Goal: Transaction & Acquisition: Download file/media

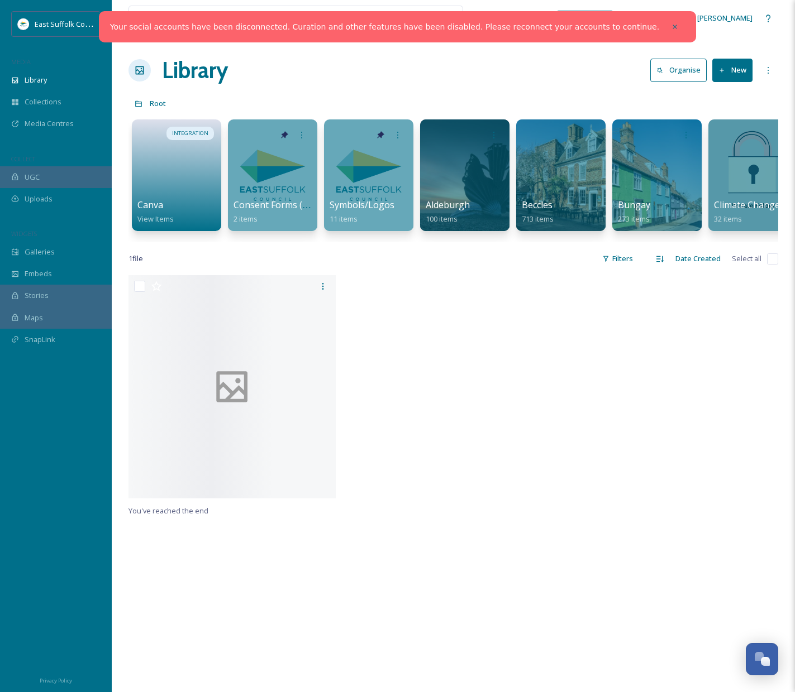
click at [671, 28] on icon at bounding box center [675, 27] width 8 height 8
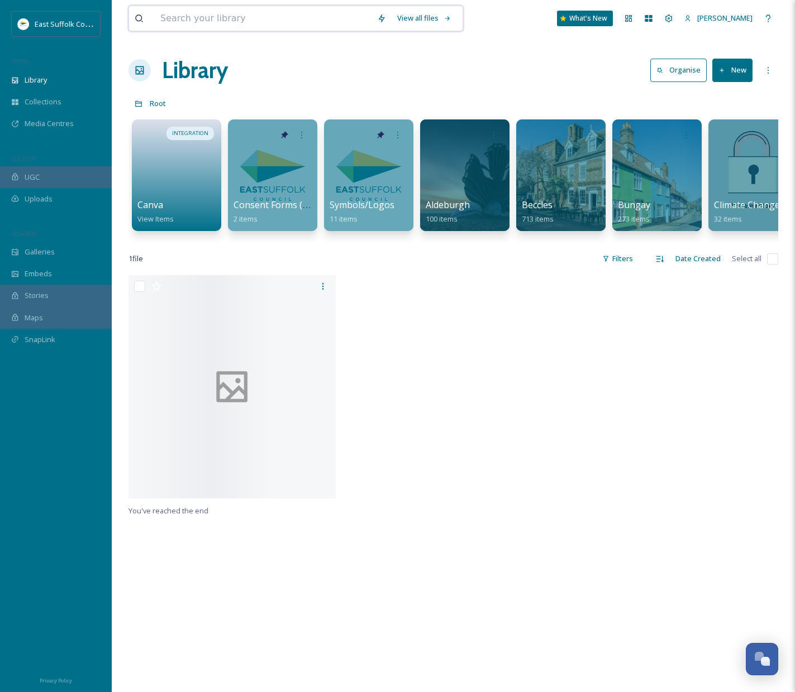
click at [353, 25] on input at bounding box center [263, 18] width 217 height 25
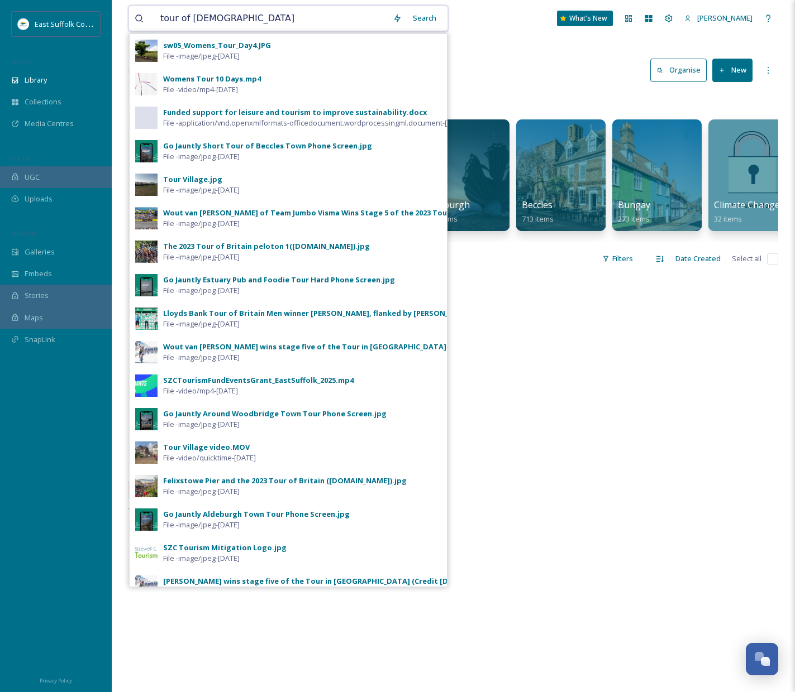
type input "tour of [GEOGRAPHIC_DATA]"
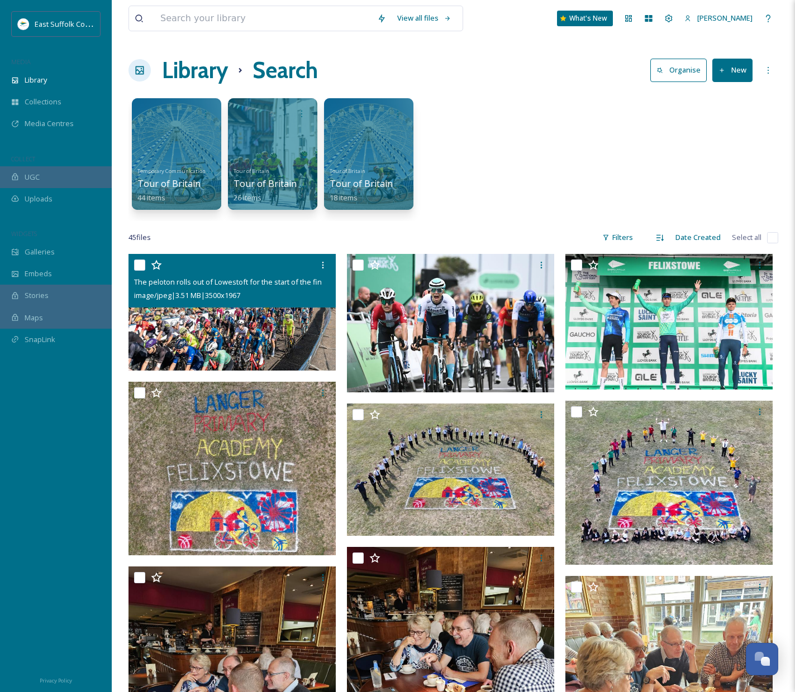
click at [246, 325] on img at bounding box center [231, 312] width 207 height 116
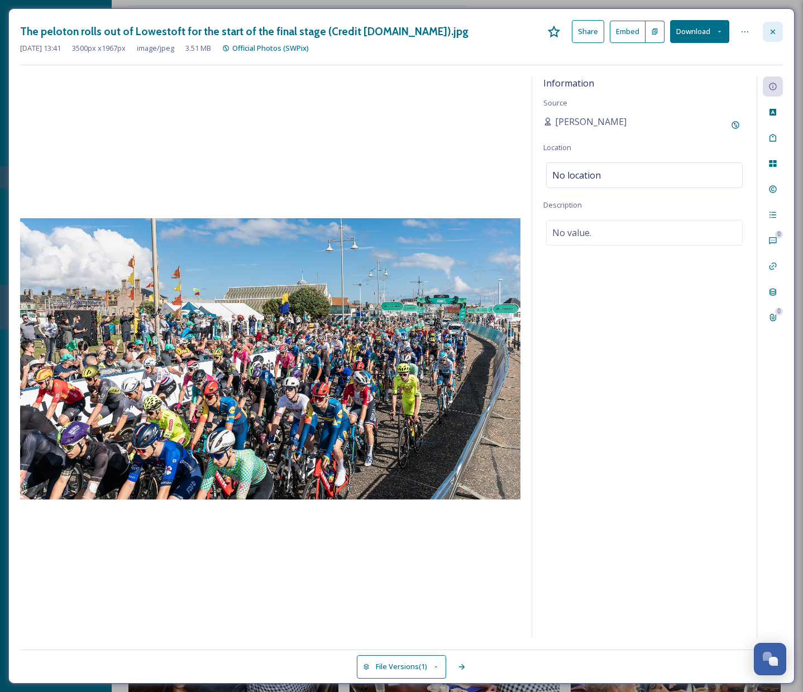
click at [774, 30] on icon at bounding box center [773, 31] width 4 height 4
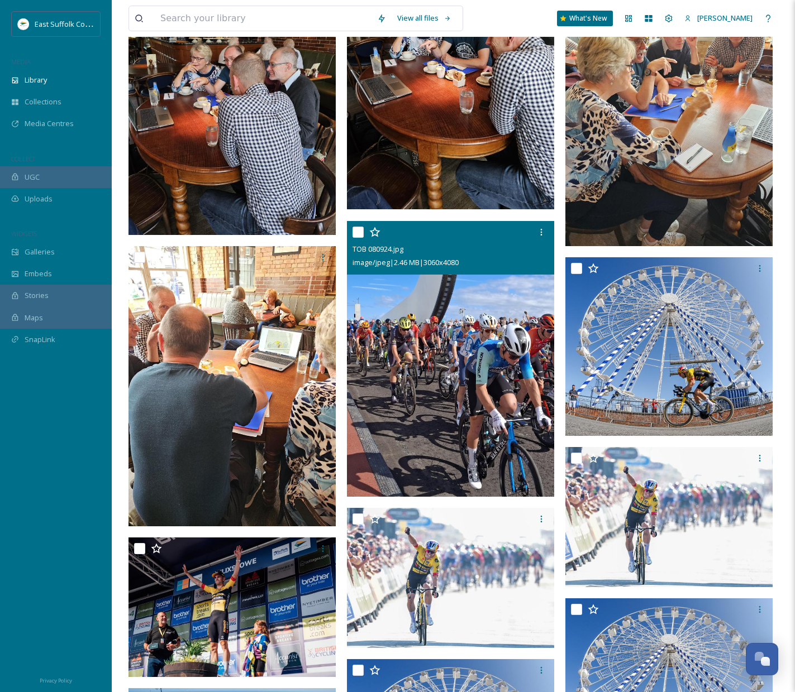
scroll to position [614, 0]
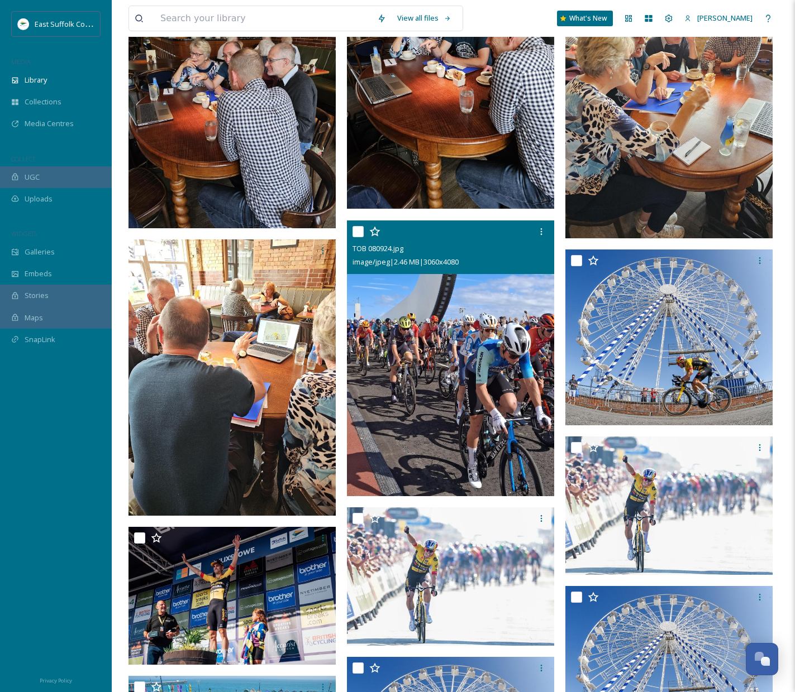
click at [451, 383] on img at bounding box center [450, 359] width 207 height 276
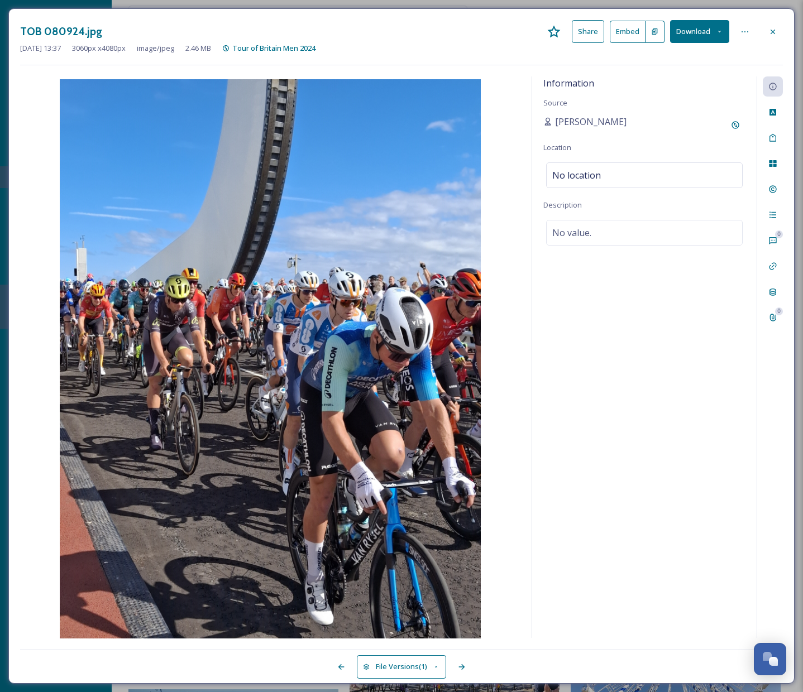
click at [695, 32] on button "Download" at bounding box center [699, 31] width 59 height 23
click at [681, 52] on span "Download Original (3060 x 4080)" at bounding box center [671, 57] width 106 height 11
click at [780, 34] on div at bounding box center [773, 32] width 20 height 20
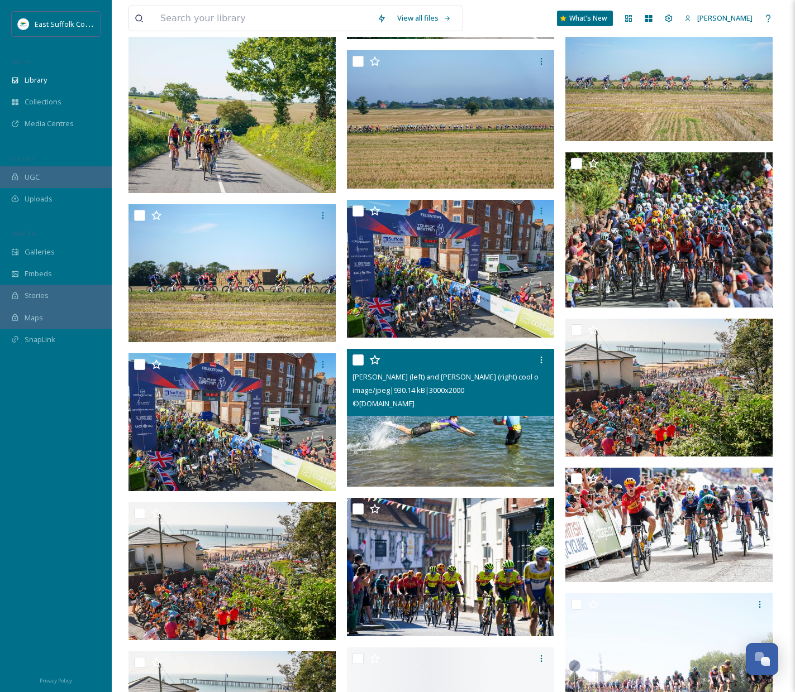
scroll to position [1899, 0]
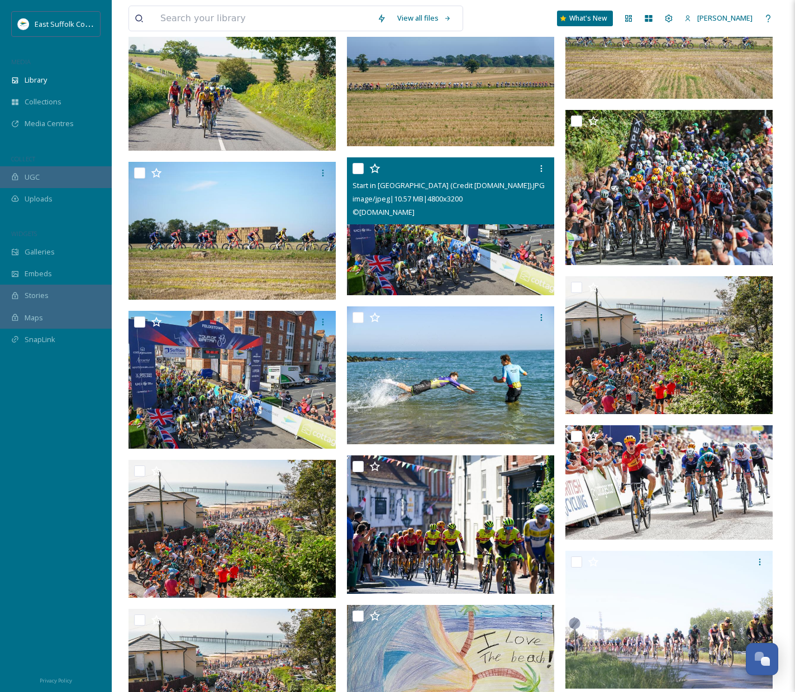
click at [421, 243] on img at bounding box center [450, 226] width 207 height 138
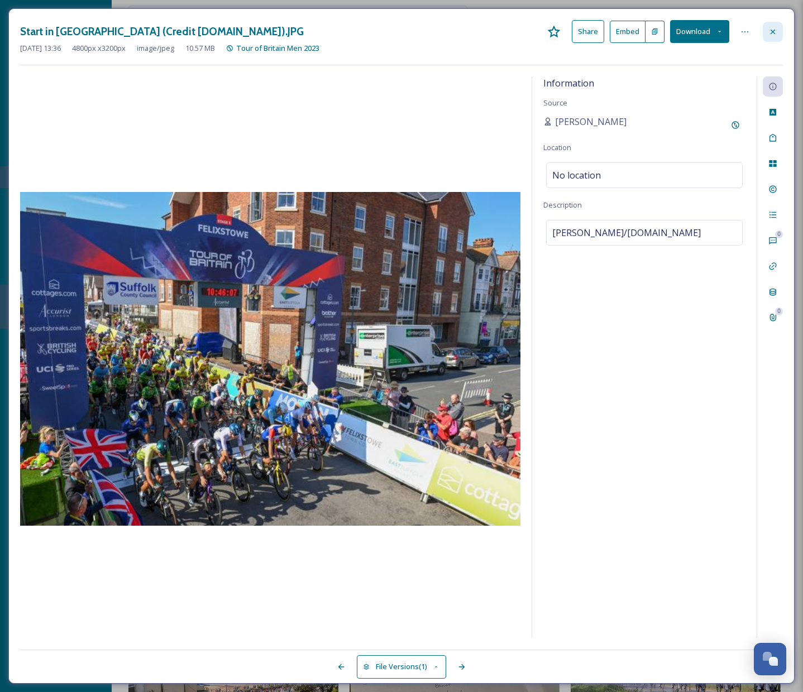
click at [778, 30] on div at bounding box center [773, 32] width 20 height 20
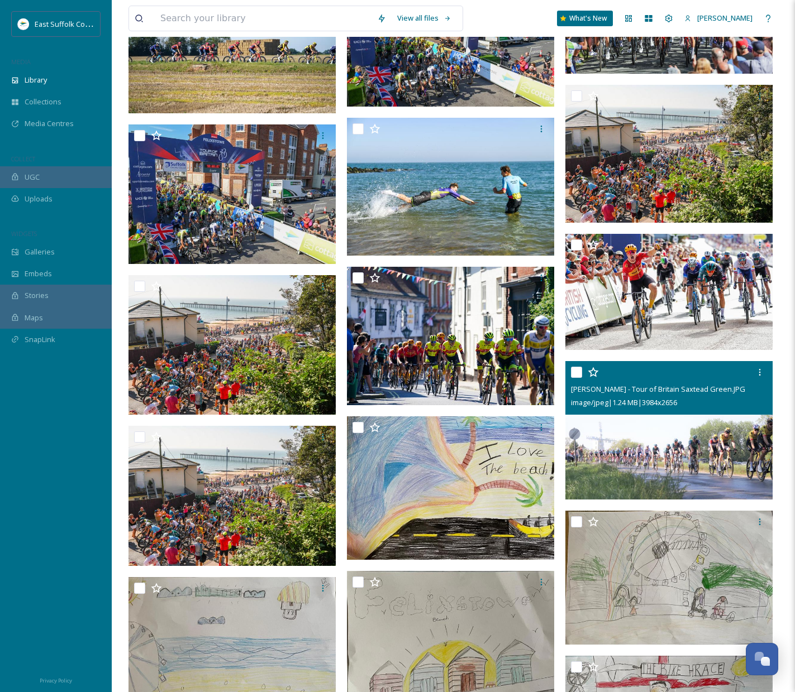
scroll to position [2178, 0]
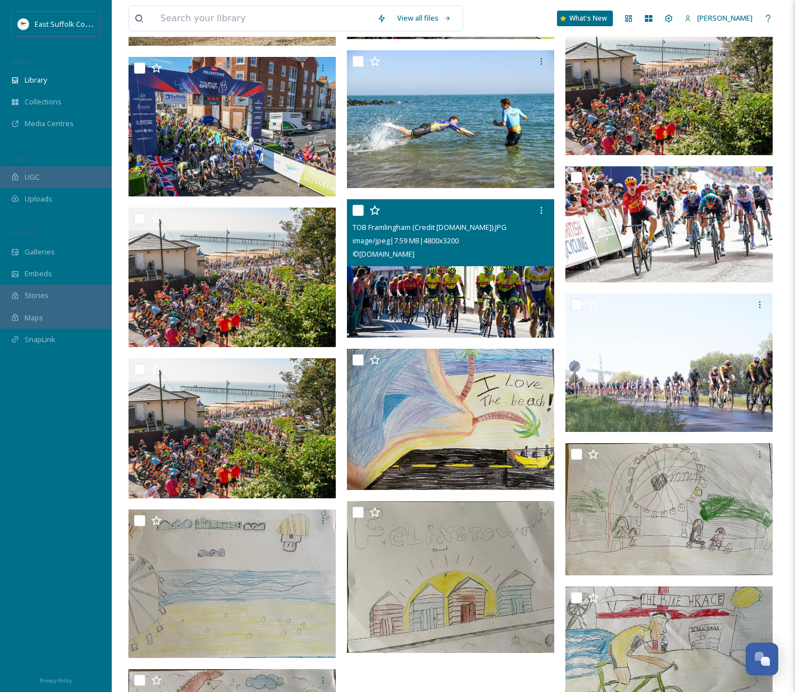
click at [458, 293] on img at bounding box center [450, 268] width 207 height 138
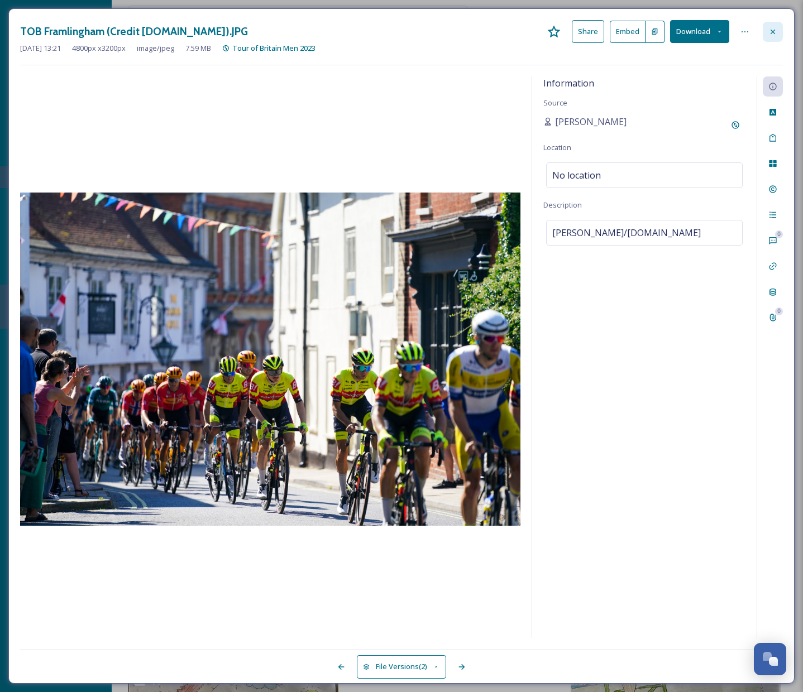
click at [777, 28] on div at bounding box center [773, 32] width 20 height 20
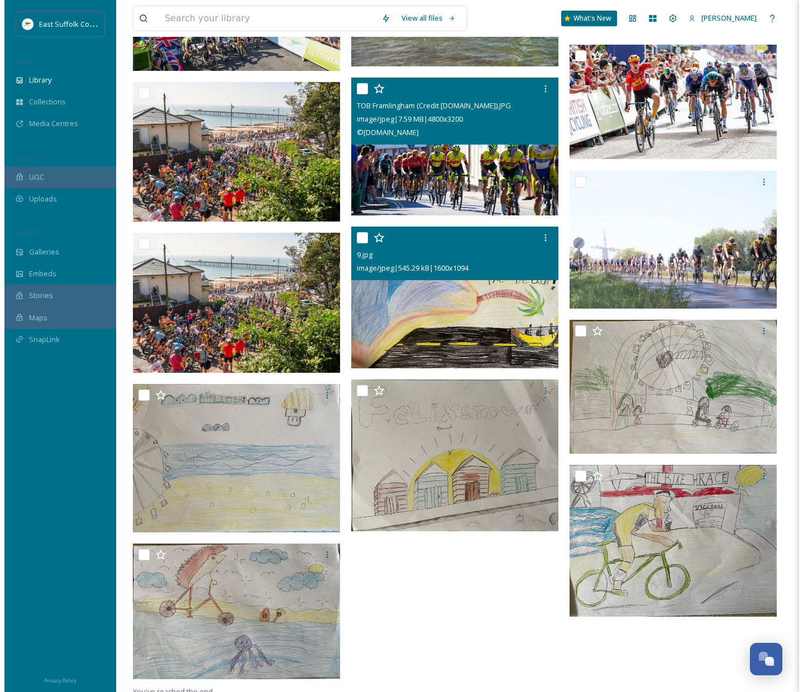
scroll to position [2310, 0]
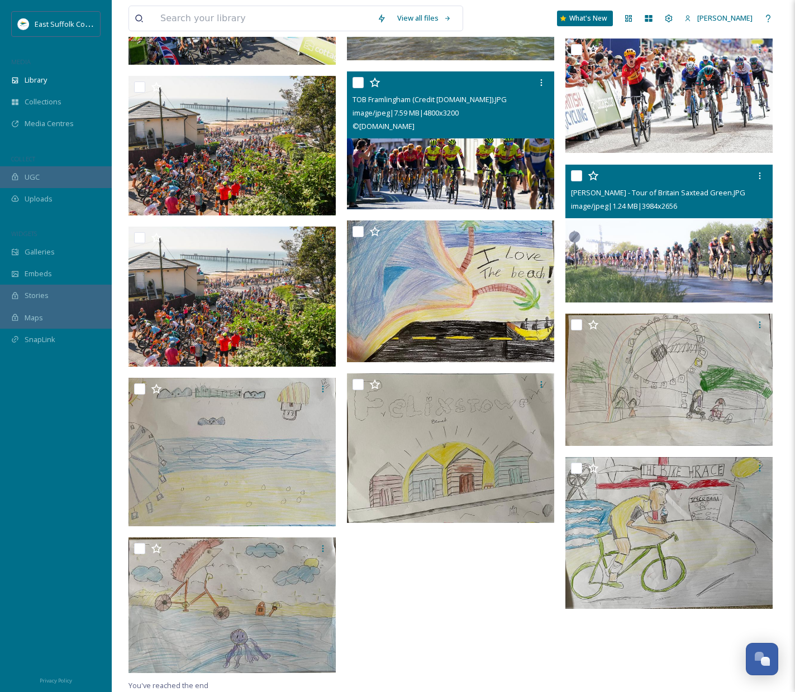
click at [657, 262] on img at bounding box center [668, 233] width 207 height 138
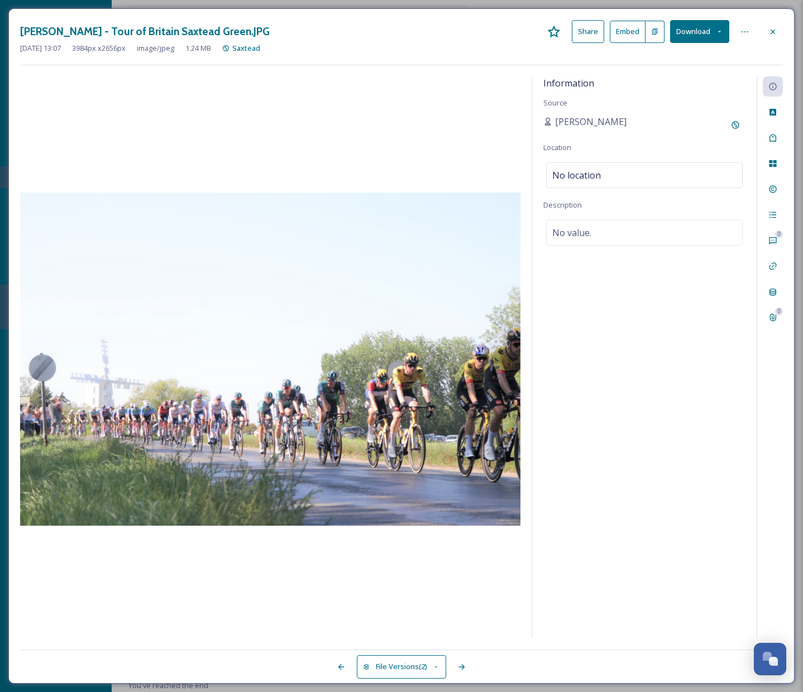
click at [689, 34] on button "Download" at bounding box center [699, 31] width 59 height 23
click at [669, 56] on span "Download Original (3984 x 2656)" at bounding box center [671, 57] width 106 height 11
